Goal: Task Accomplishment & Management: Use online tool/utility

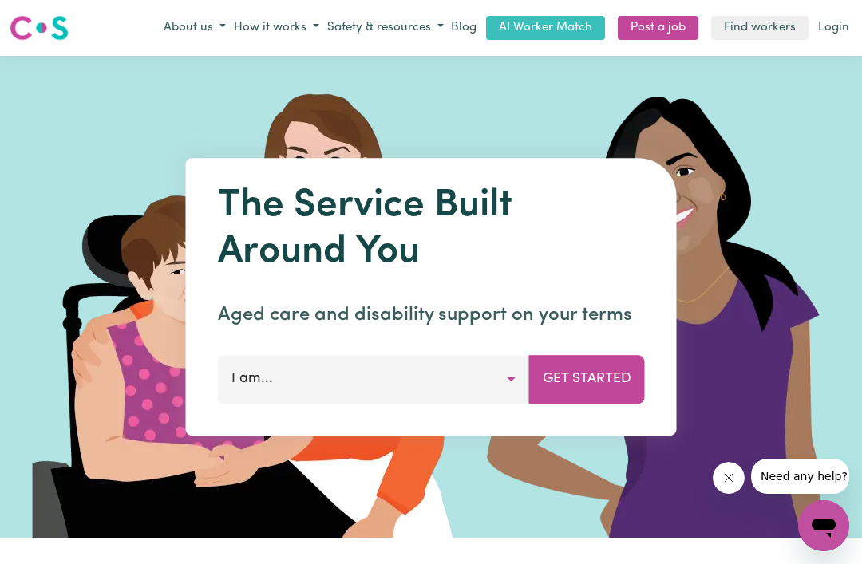
click at [774, 30] on link "Find workers" at bounding box center [759, 28] width 97 height 25
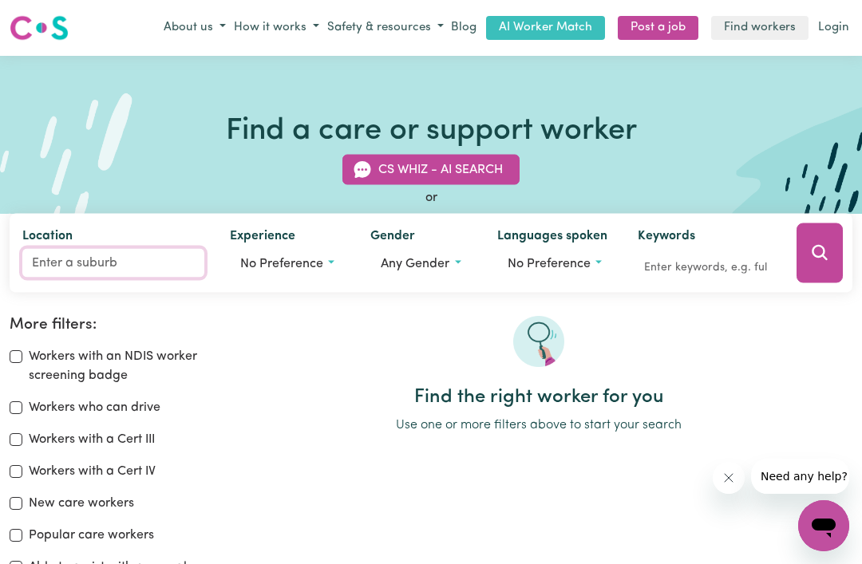
click at [69, 262] on input "Location" at bounding box center [113, 262] width 182 height 29
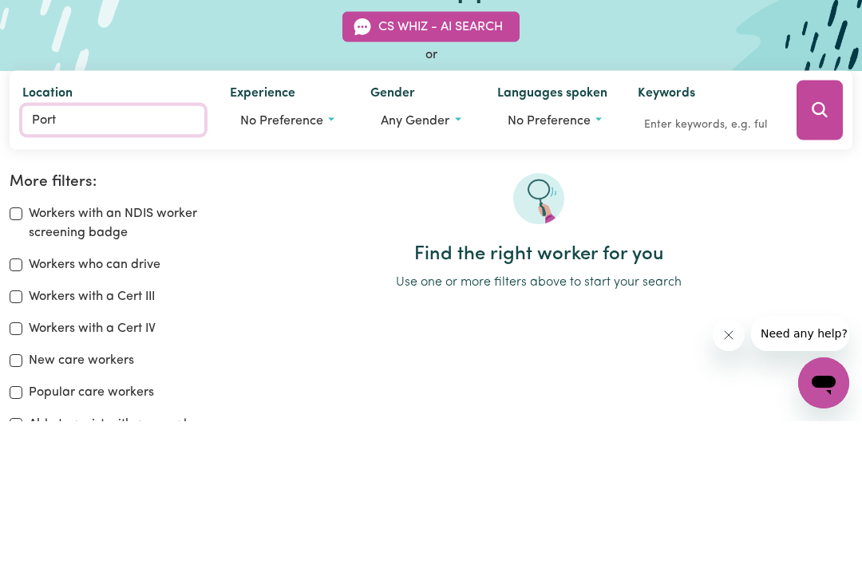
type input "Port"
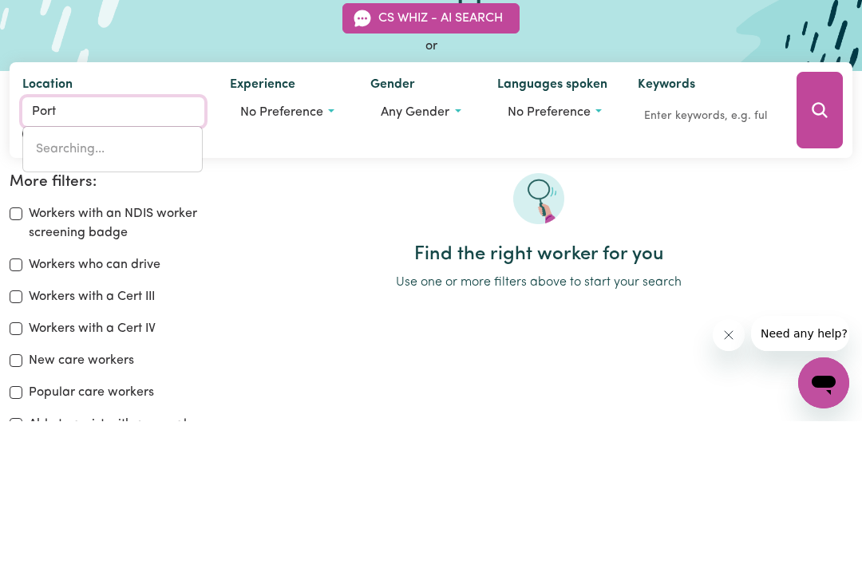
type input "[GEOGRAPHIC_DATA], [GEOGRAPHIC_DATA]"
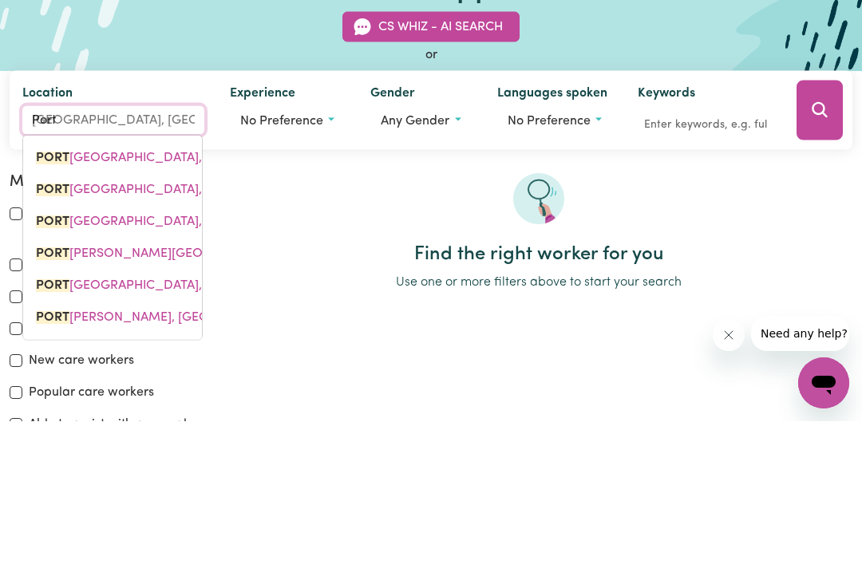
type input "Port M"
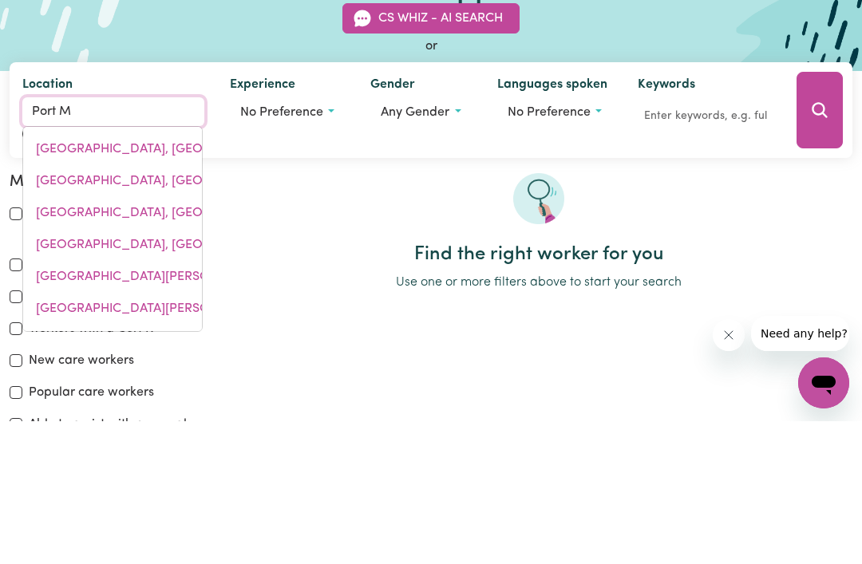
type input "[GEOGRAPHIC_DATA][PERSON_NAME], [GEOGRAPHIC_DATA], 5291"
type input "[GEOGRAPHIC_DATA]"
type input "Port [PERSON_NAME], [GEOGRAPHIC_DATA], 5291"
type input "Port Mac"
type input "[GEOGRAPHIC_DATA][PERSON_NAME], [GEOGRAPHIC_DATA], 5291"
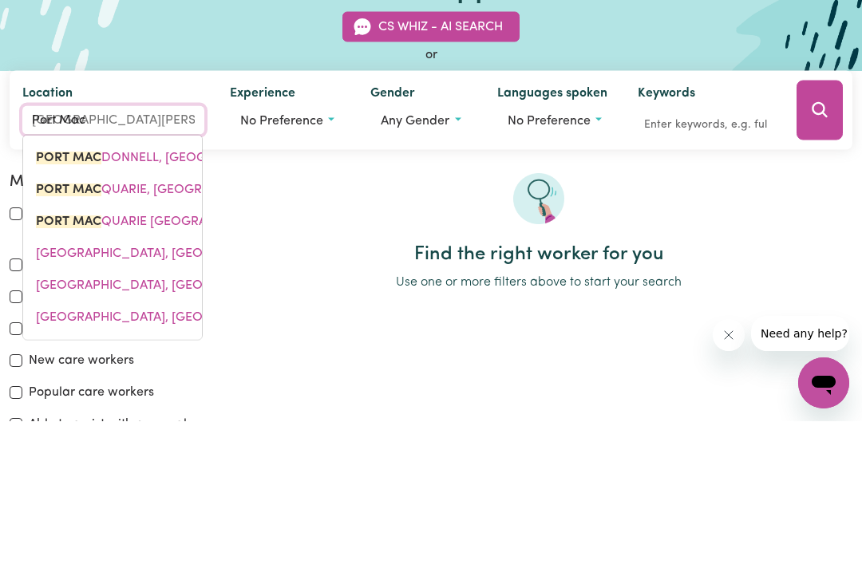
type input "Port Macq"
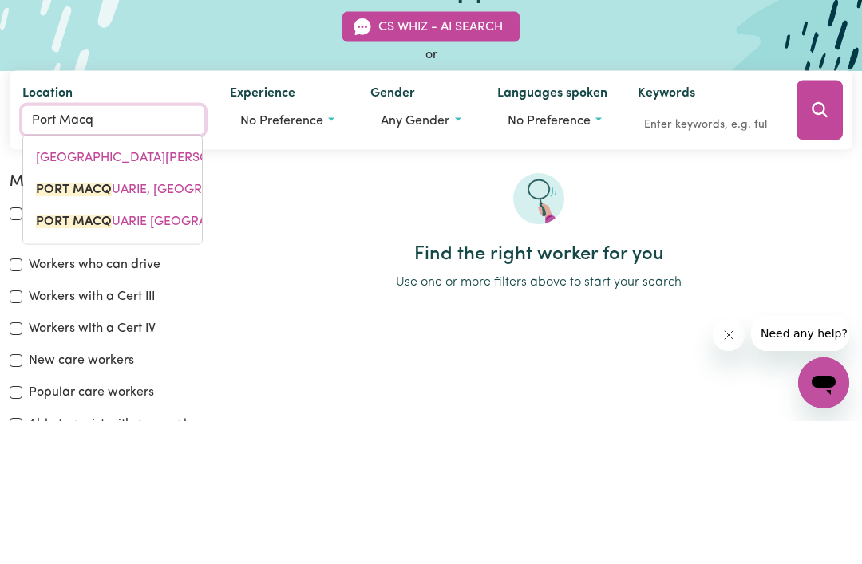
type input "[GEOGRAPHIC_DATA], [GEOGRAPHIC_DATA], 2444"
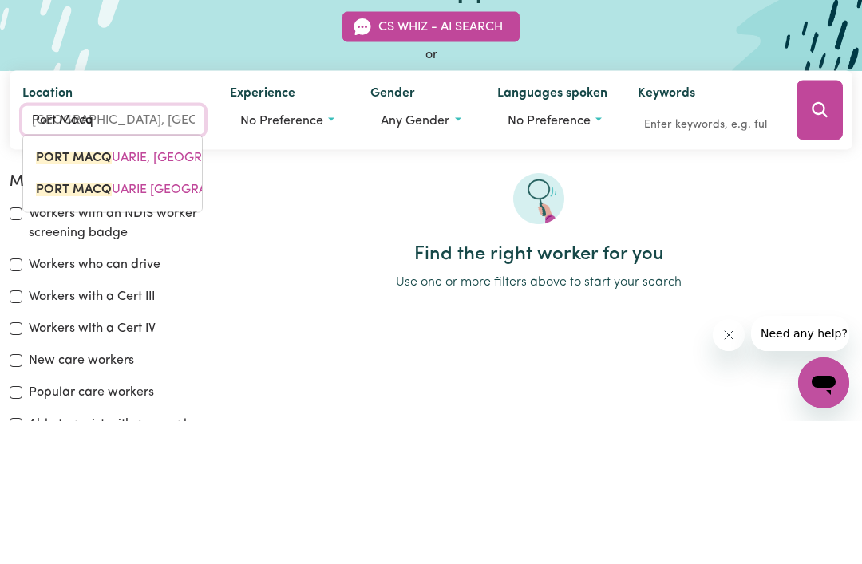
click at [92, 294] on mark "PORT MACQ" at bounding box center [74, 300] width 76 height 13
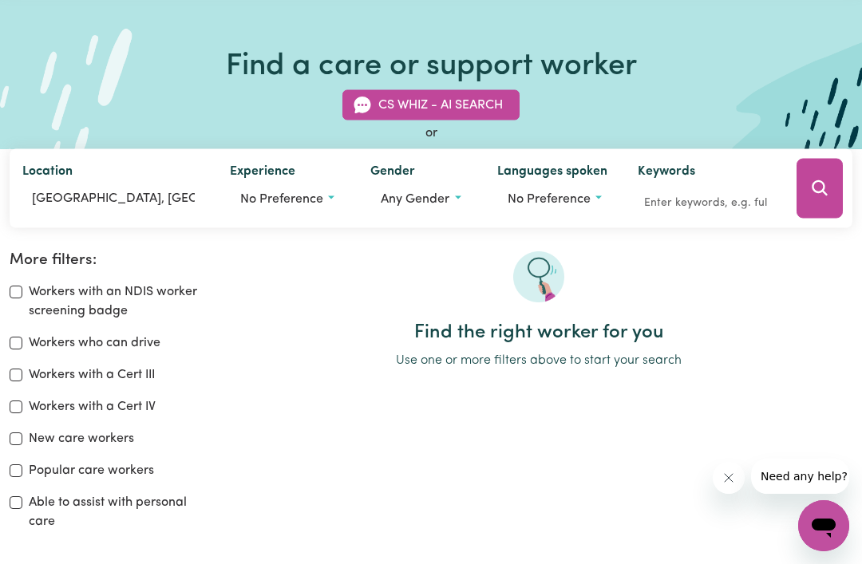
scroll to position [61, 0]
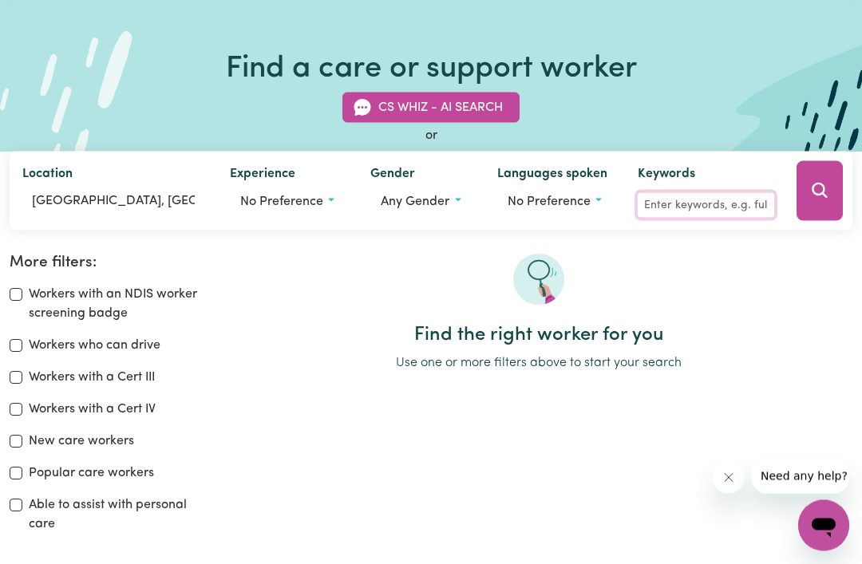
click at [727, 203] on input "Keywords" at bounding box center [705, 205] width 136 height 25
type input "Registered nurse"
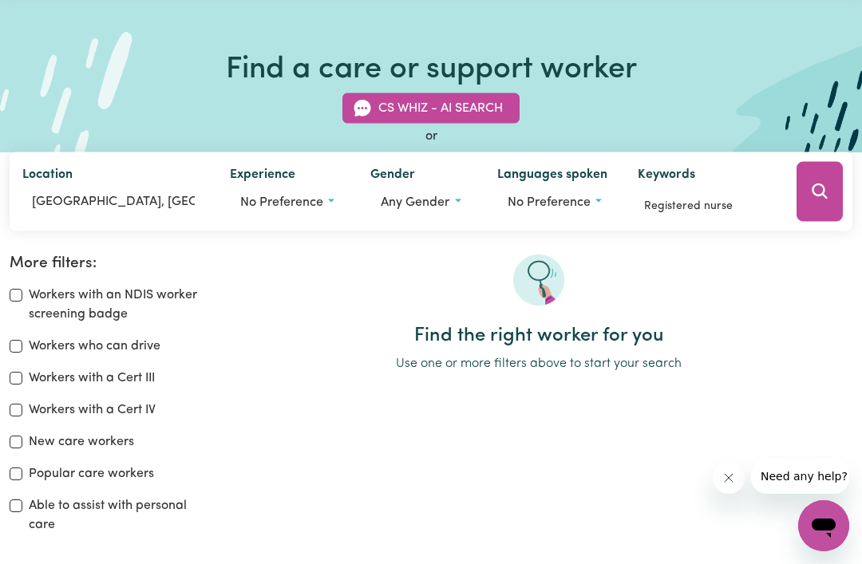
click at [825, 192] on icon "Search" at bounding box center [819, 191] width 19 height 19
